Goal: Information Seeking & Learning: Learn about a topic

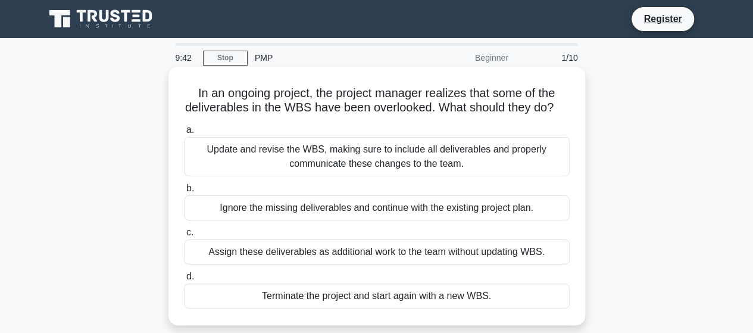
drag, startPoint x: 193, startPoint y: 92, endPoint x: 265, endPoint y: 136, distance: 84.9
click at [201, 96] on h5 "In an ongoing project, the project manager realizes that some of the deliverabl…" at bounding box center [377, 101] width 388 height 30
click at [336, 242] on label "c. Assign these deliverables as additional work to the team without updating WB…" at bounding box center [377, 244] width 386 height 39
click at [184, 236] on input "c. Assign these deliverables as additional work to the team without updating WB…" at bounding box center [184, 232] width 0 height 8
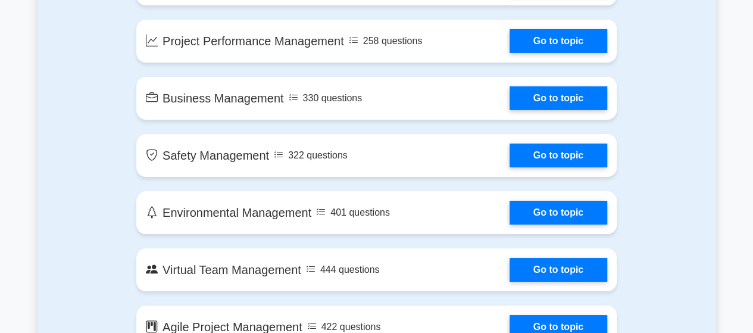
scroll to position [2441, 0]
